Goal: Task Accomplishment & Management: Complete application form

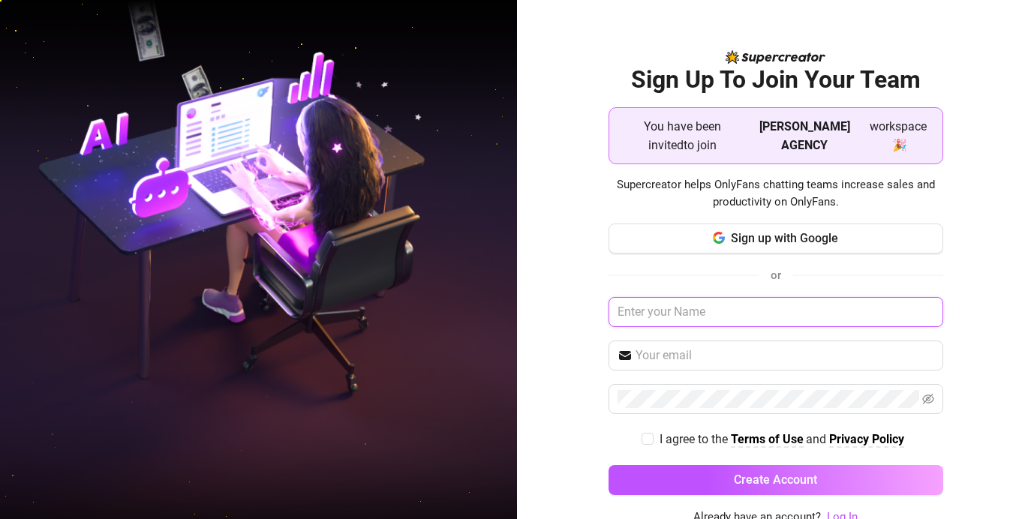
click at [740, 317] on input "text" at bounding box center [776, 312] width 335 height 30
type input "[PERSON_NAME]"
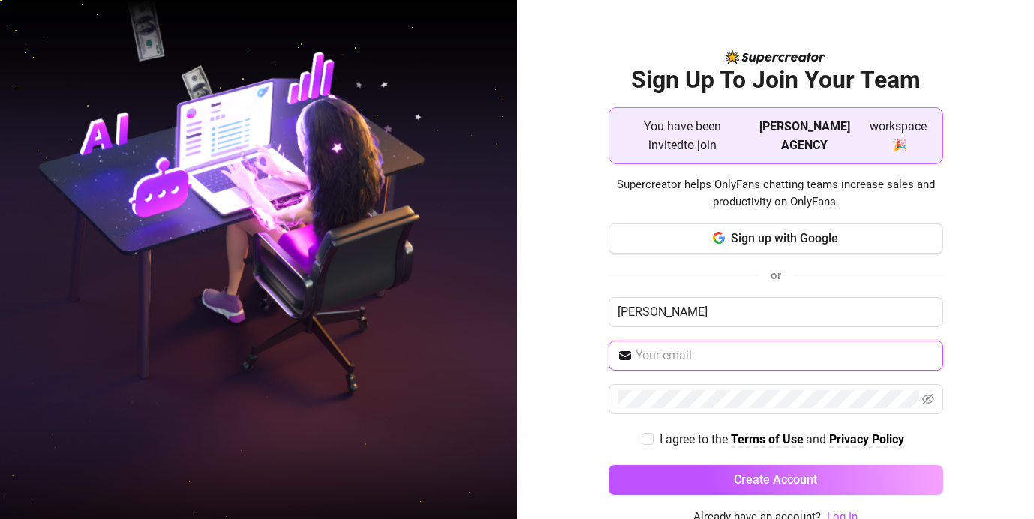
click at [751, 359] on input "text" at bounding box center [785, 356] width 299 height 18
type input "[EMAIL_ADDRESS][DOMAIN_NAME]"
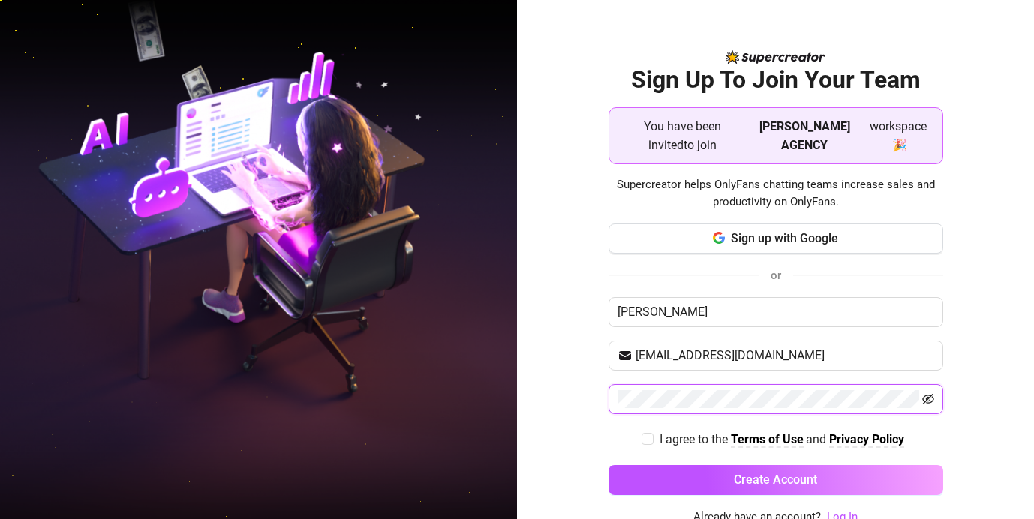
click at [925, 399] on icon "eye-invisible" at bounding box center [929, 399] width 12 height 12
click at [925, 399] on icon "eye" at bounding box center [929, 399] width 12 height 12
click at [643, 441] on input "I agree to the Terms of Use and Privacy Policy" at bounding box center [647, 438] width 11 height 11
checkbox input "true"
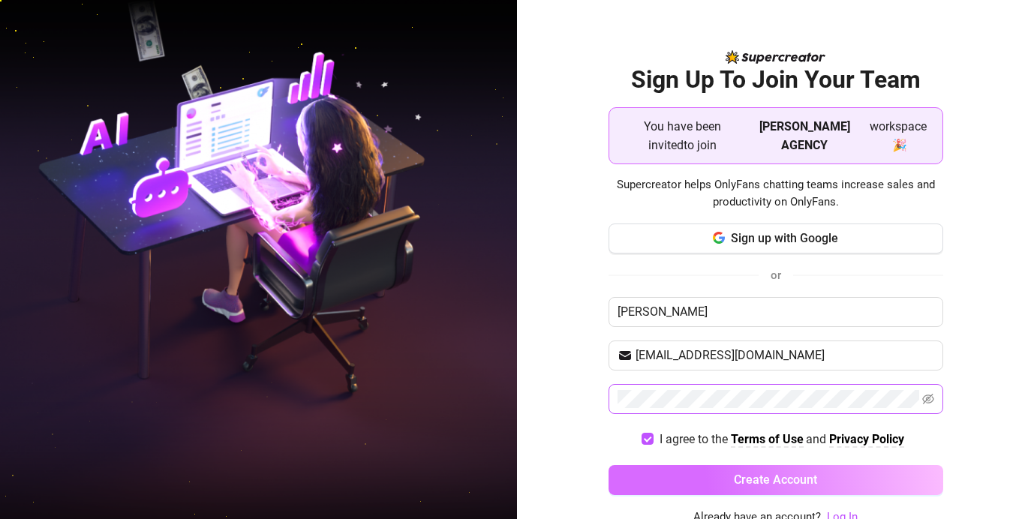
click at [733, 479] on button "Create Account" at bounding box center [776, 480] width 335 height 30
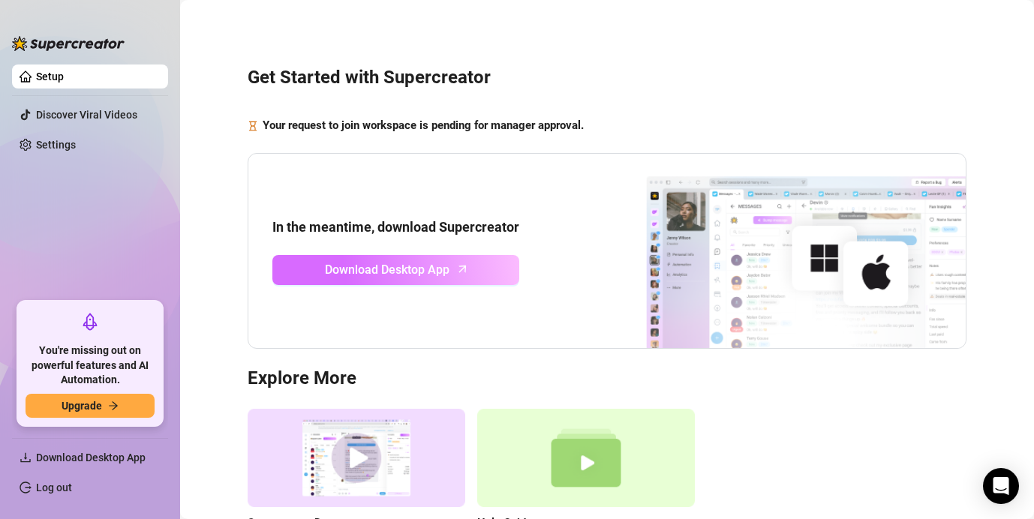
click at [419, 267] on span "Download Desktop App" at bounding box center [387, 269] width 125 height 19
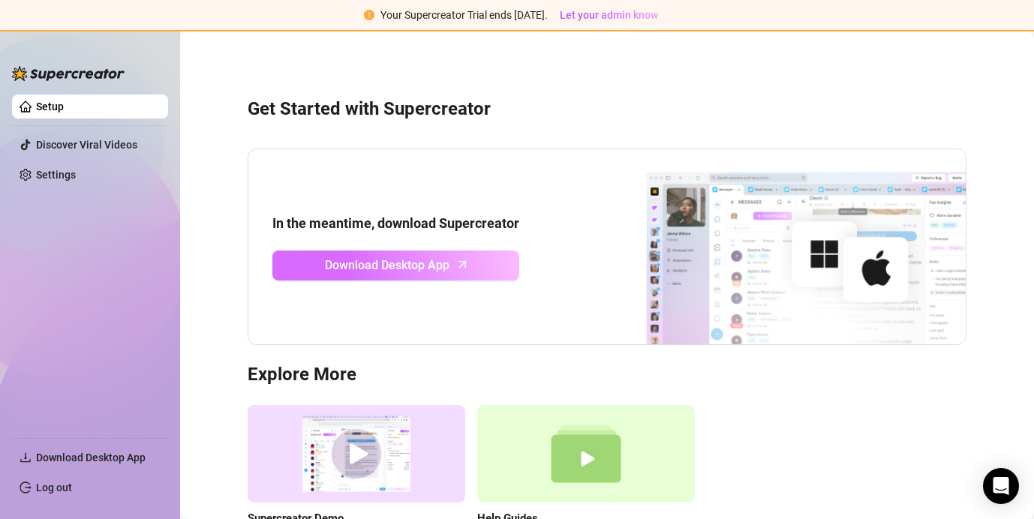
click at [394, 266] on span "Download Desktop App" at bounding box center [387, 265] width 125 height 19
